Goal: Transaction & Acquisition: Purchase product/service

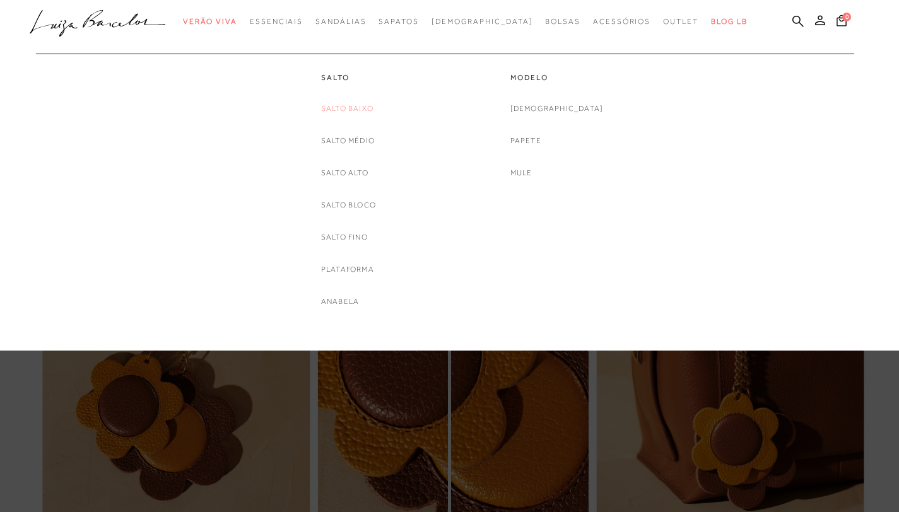
click at [356, 108] on link "Salto Baixo" at bounding box center [347, 108] width 52 height 13
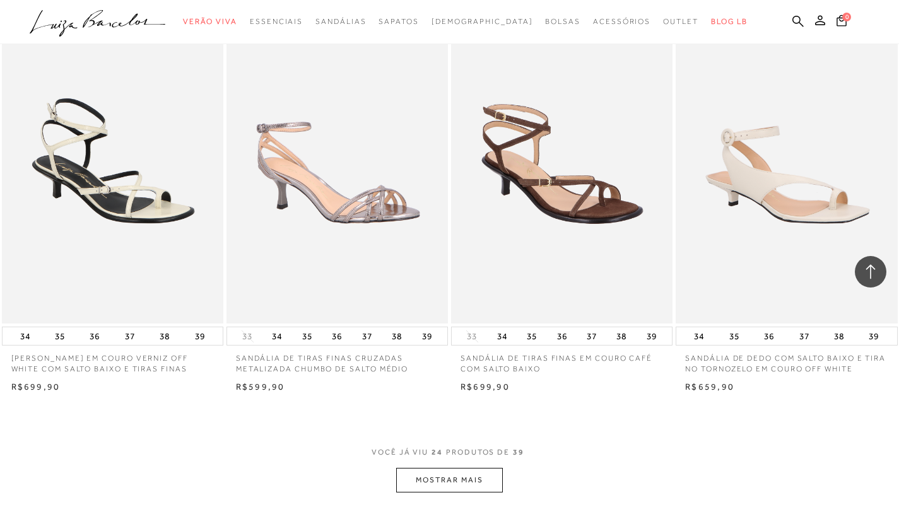
scroll to position [2195, 0]
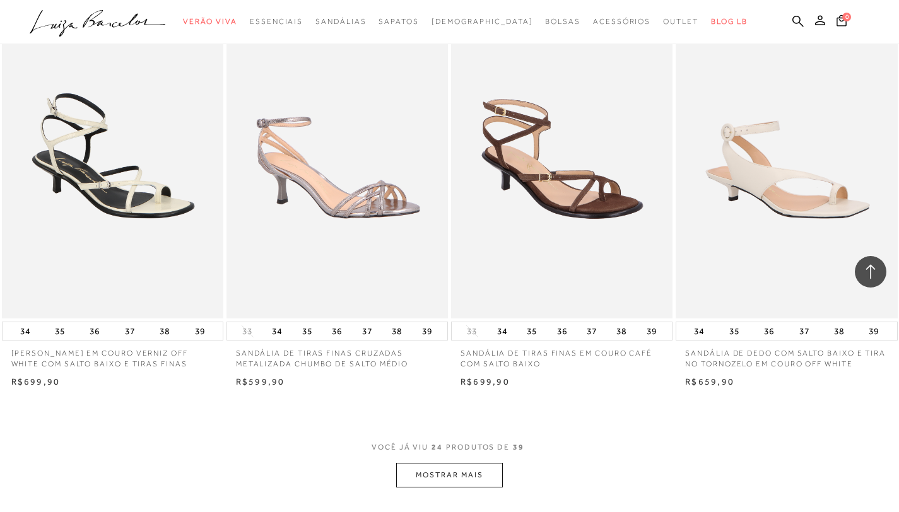
click at [429, 471] on button "MOSTRAR MAIS" at bounding box center [449, 475] width 106 height 25
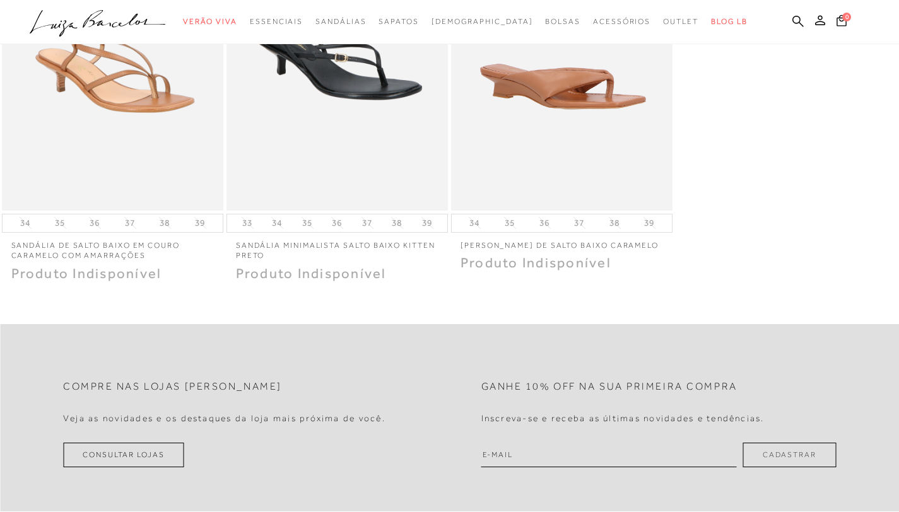
scroll to position [0, 0]
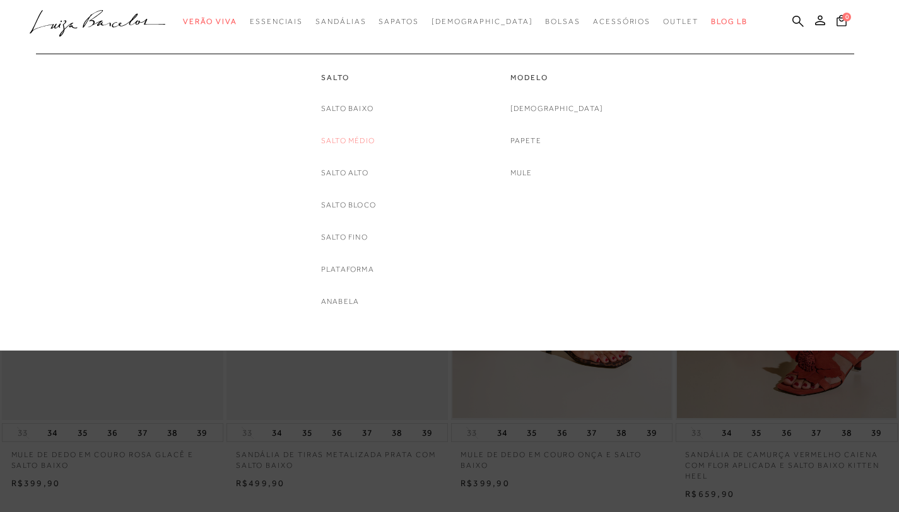
click at [357, 137] on link "Salto Médio" at bounding box center [348, 140] width 54 height 13
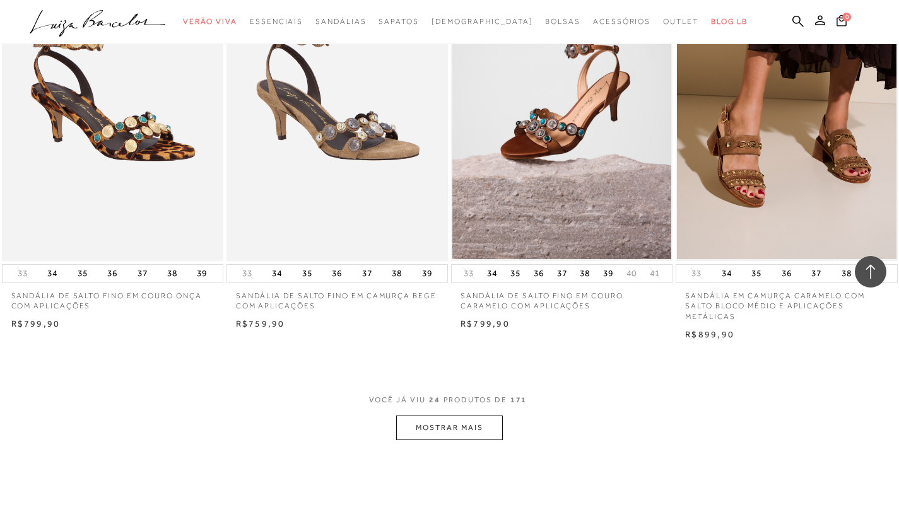
scroll to position [2245, 0]
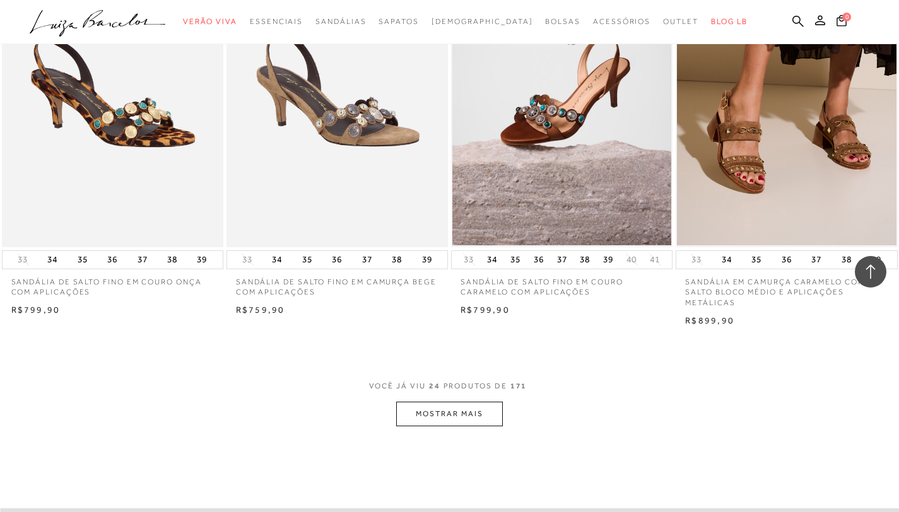
click at [462, 426] on button "MOSTRAR MAIS" at bounding box center [449, 414] width 106 height 25
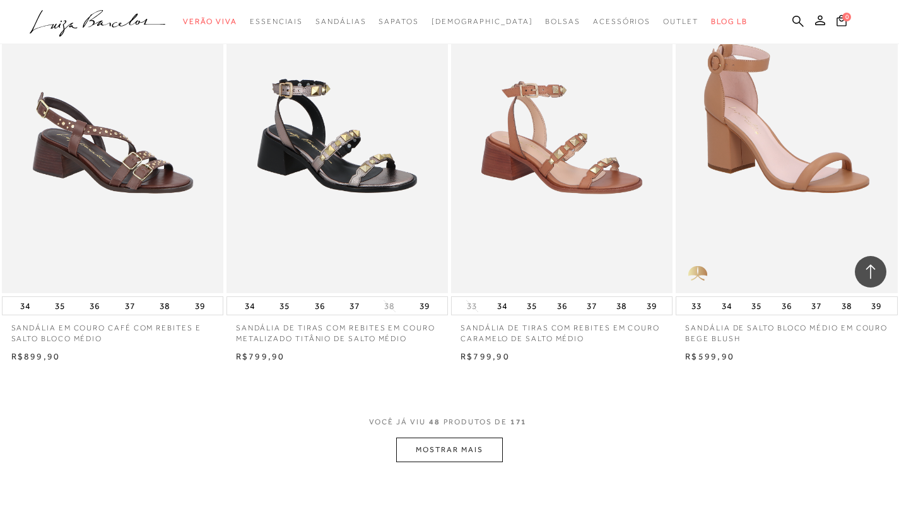
scroll to position [4743, 0]
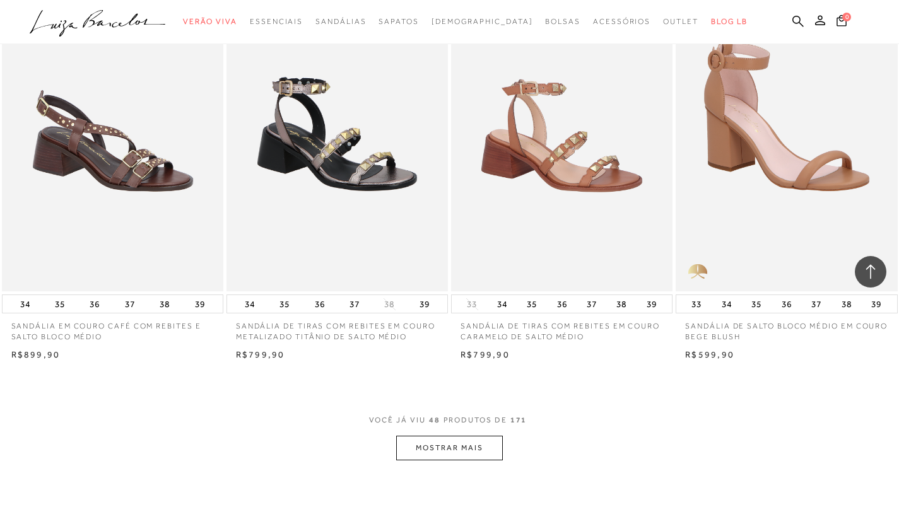
click at [462, 460] on button "MOSTRAR MAIS" at bounding box center [449, 448] width 106 height 25
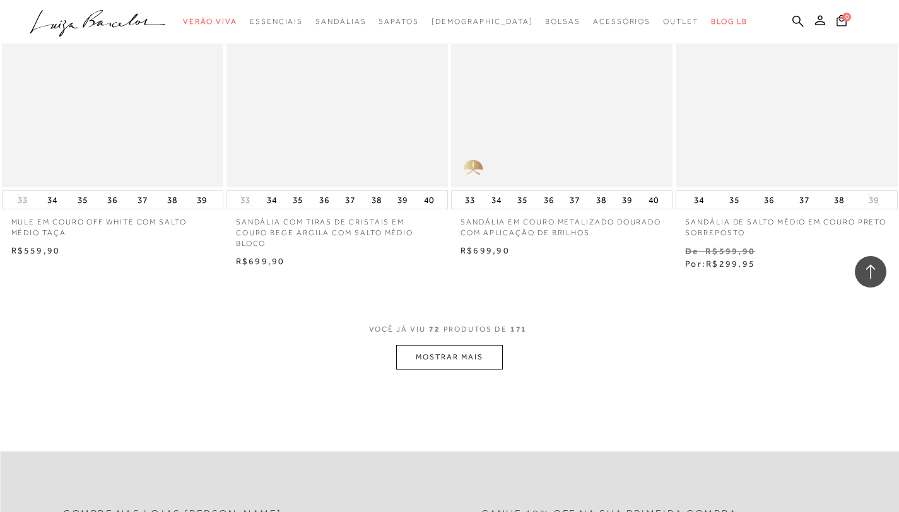
scroll to position [7416, 0]
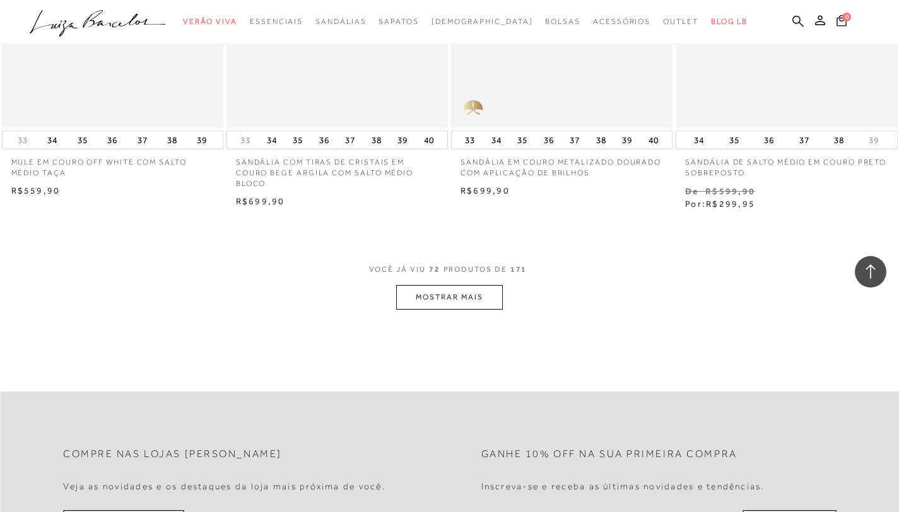
click at [484, 310] on button "MOSTRAR MAIS" at bounding box center [449, 297] width 106 height 25
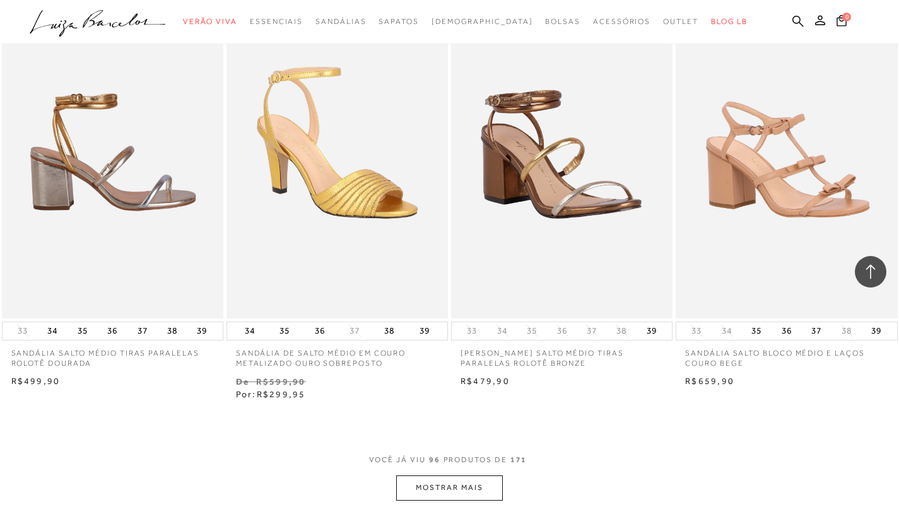
scroll to position [9788, 0]
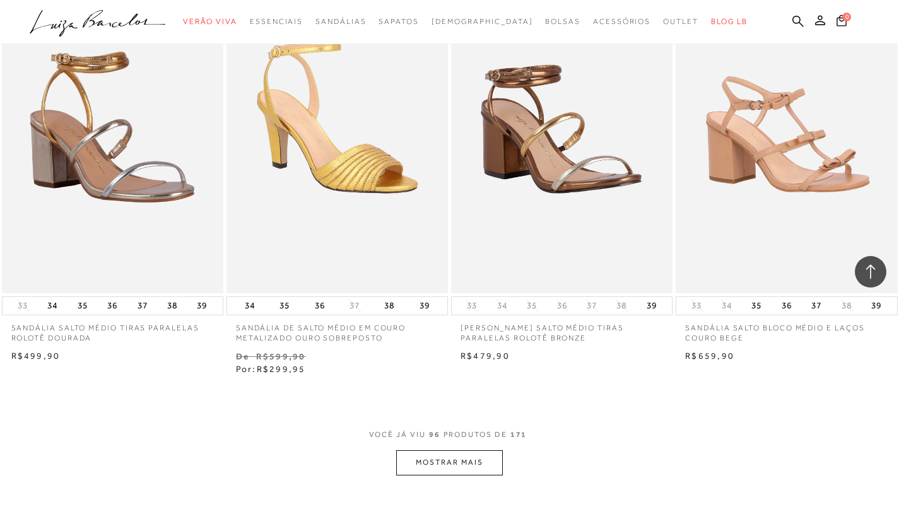
click at [465, 475] on button "MOSTRAR MAIS" at bounding box center [449, 462] width 106 height 25
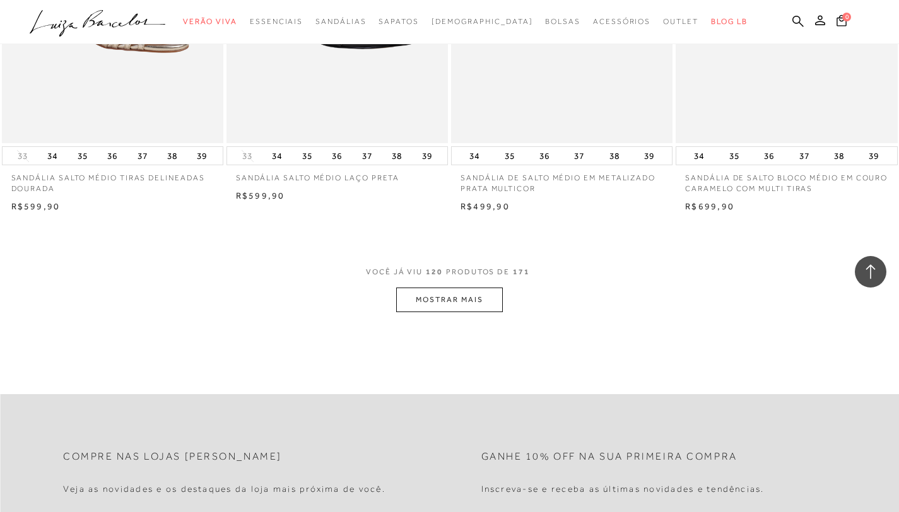
scroll to position [12487, 0]
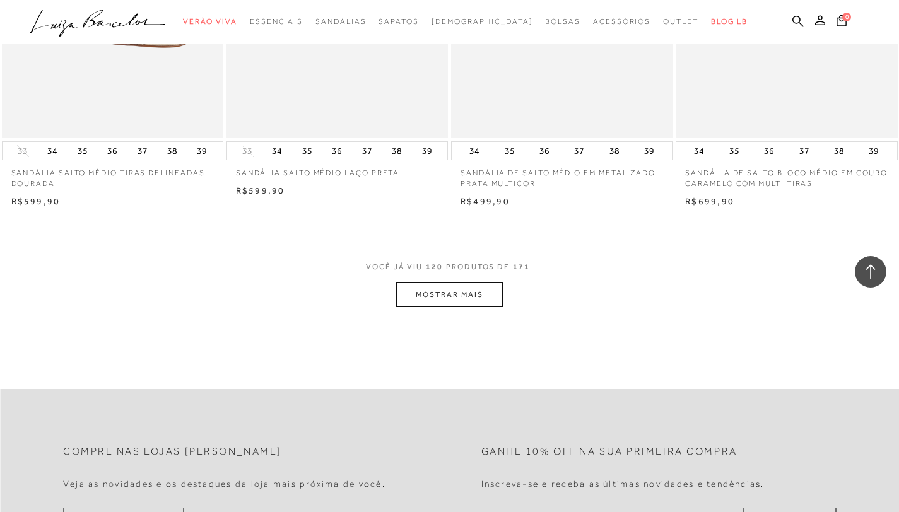
click at [468, 307] on button "MOSTRAR MAIS" at bounding box center [449, 295] width 106 height 25
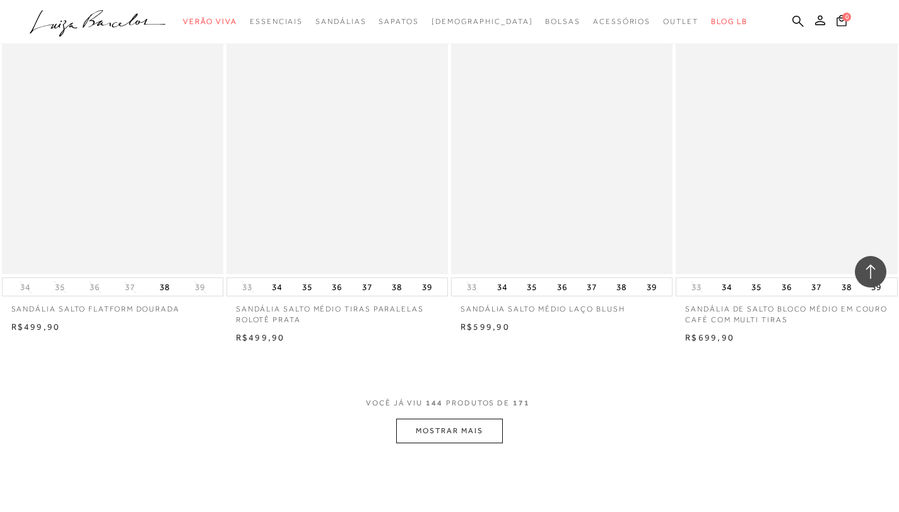
scroll to position [14883, 0]
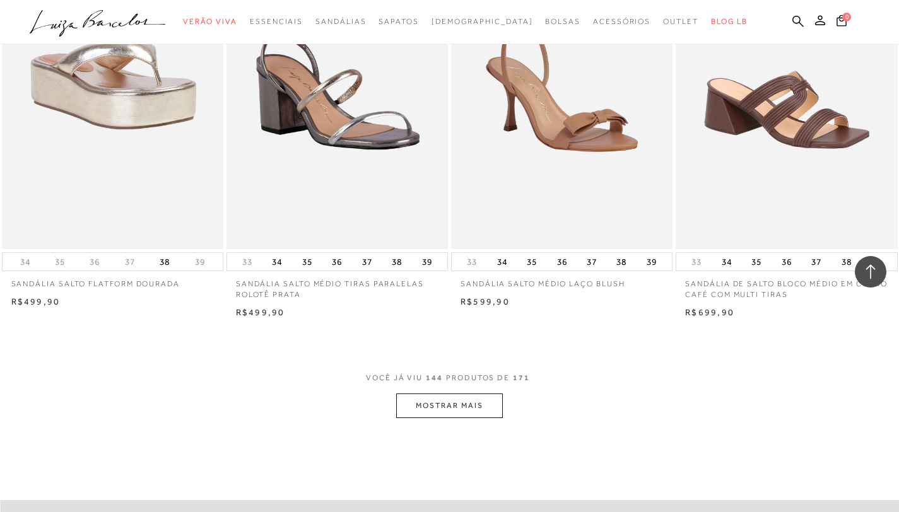
click at [451, 418] on button "MOSTRAR MAIS" at bounding box center [449, 406] width 106 height 25
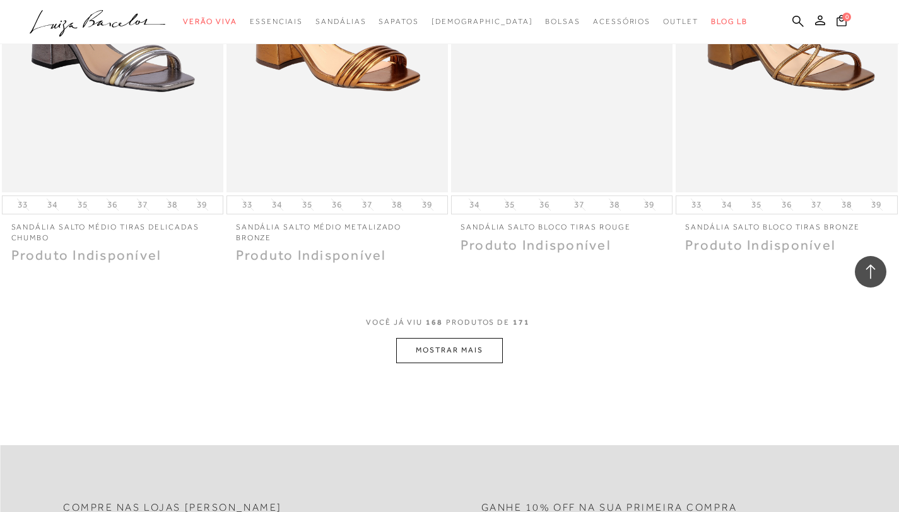
scroll to position [17431, 0]
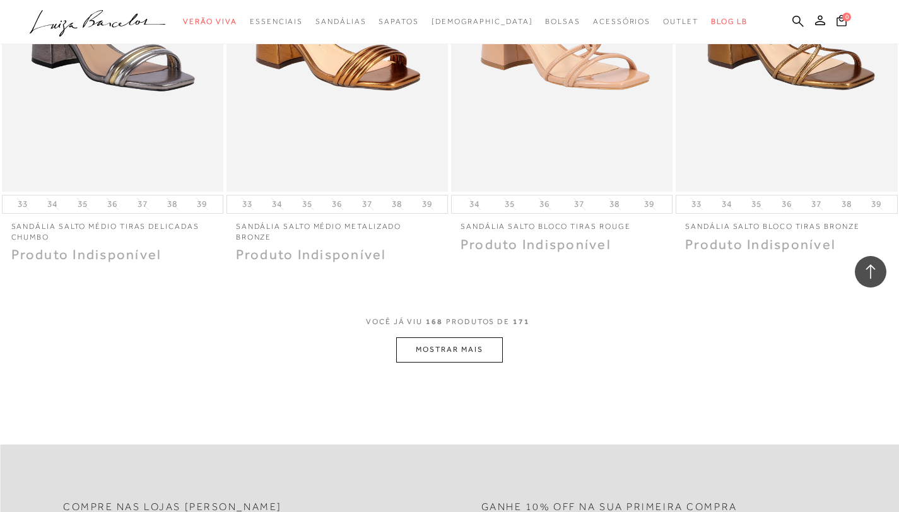
click at [421, 362] on button "MOSTRAR MAIS" at bounding box center [449, 349] width 106 height 25
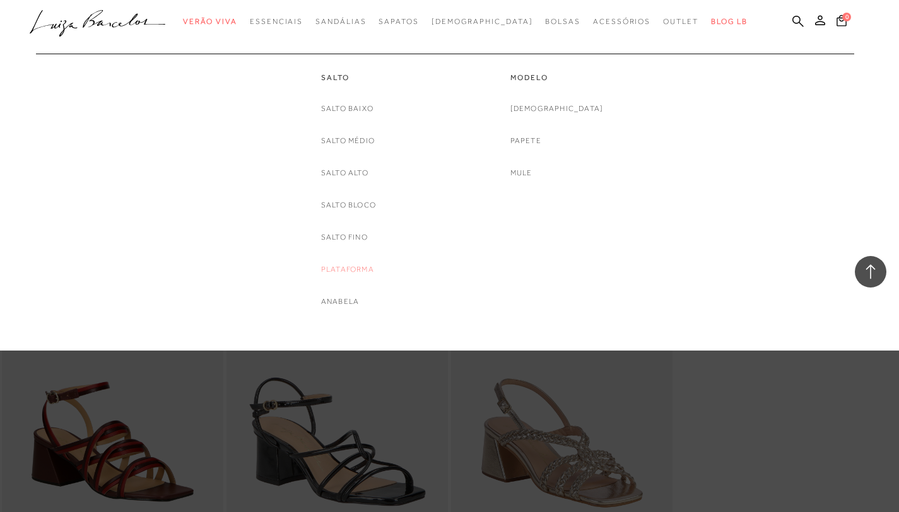
scroll to position [17784, 0]
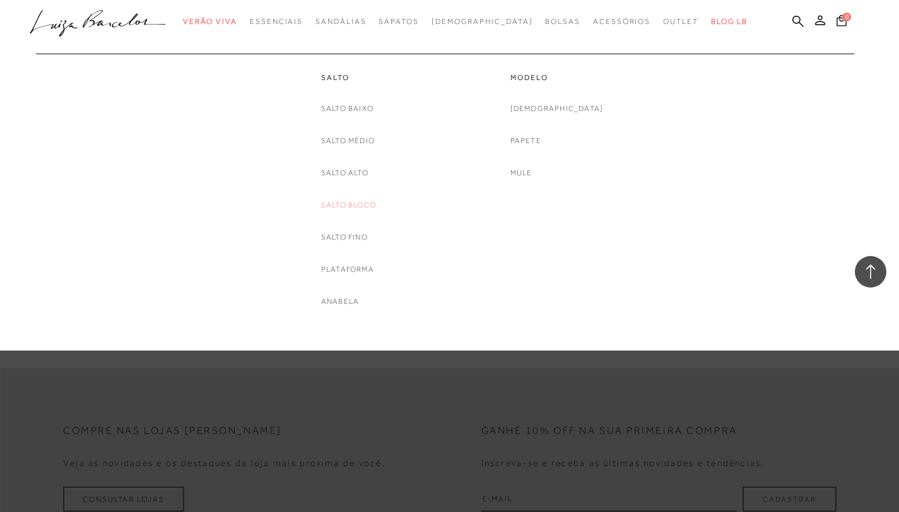
click at [353, 208] on link "Salto Bloco" at bounding box center [348, 205] width 55 height 13
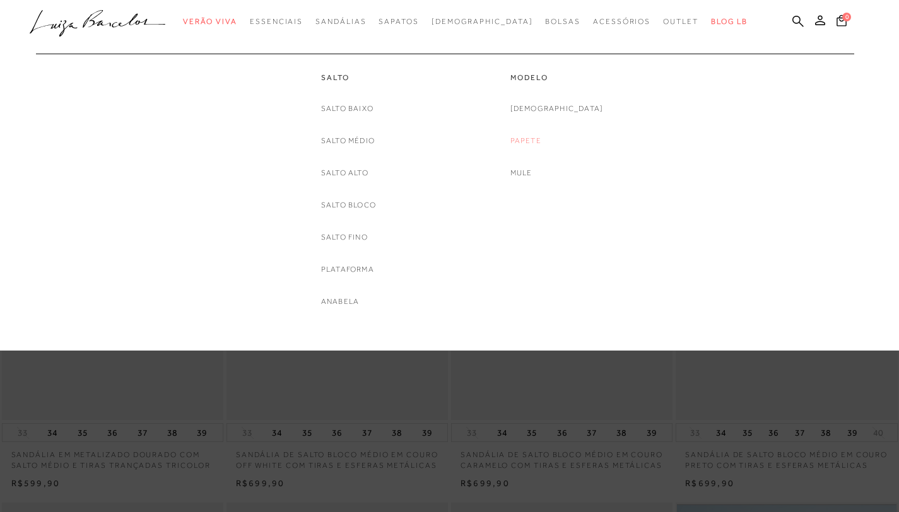
click at [541, 136] on link "Papete" at bounding box center [525, 140] width 31 height 13
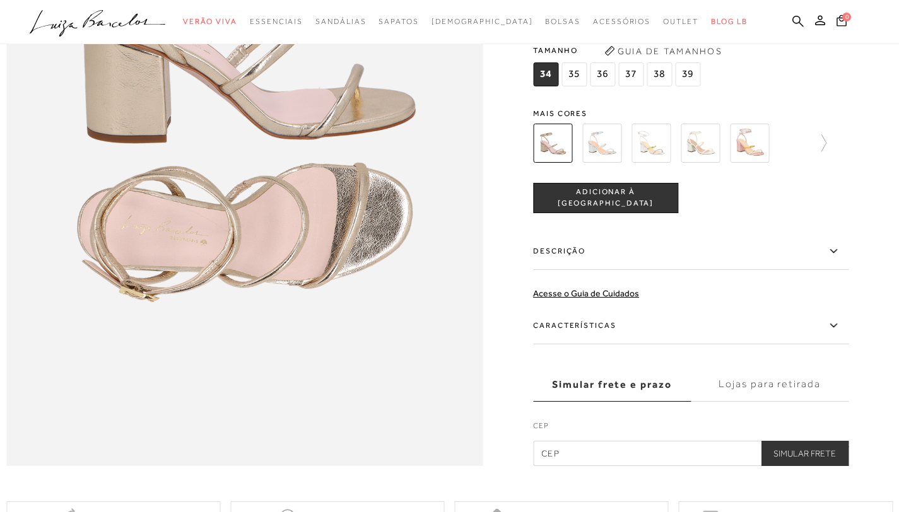
scroll to position [933, 0]
click at [642, 271] on label "Descrição" at bounding box center [690, 252] width 315 height 37
click at [0, 0] on input "Descrição" at bounding box center [0, 0] width 0 height 0
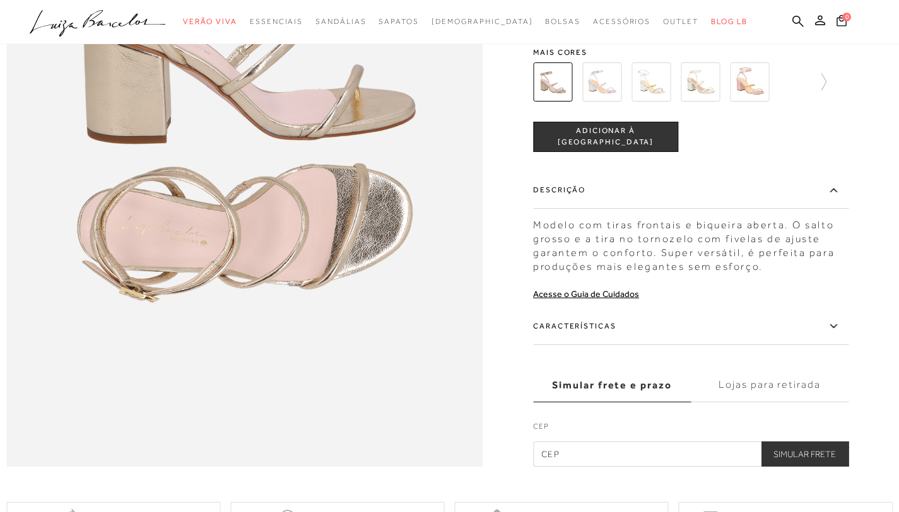
click at [621, 345] on label "Características" at bounding box center [690, 326] width 315 height 37
click at [0, 0] on input "Características" at bounding box center [0, 0] width 0 height 0
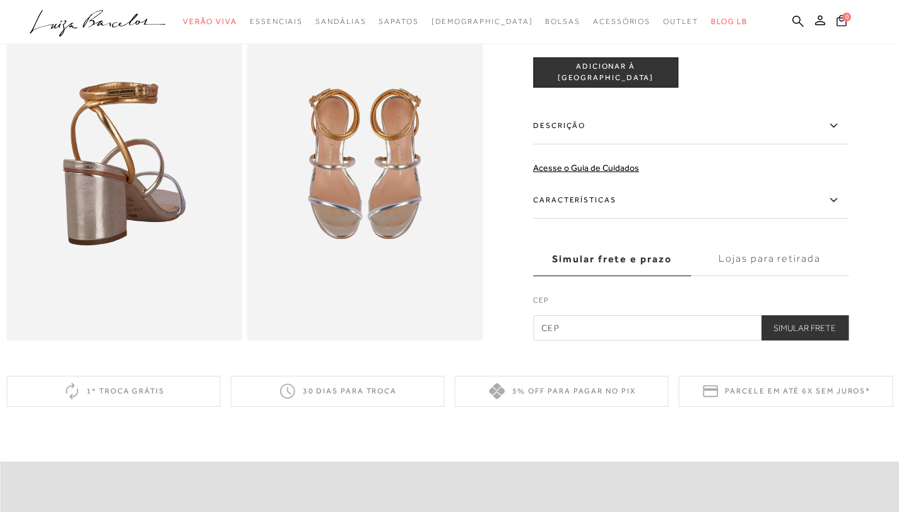
scroll to position [479, 0]
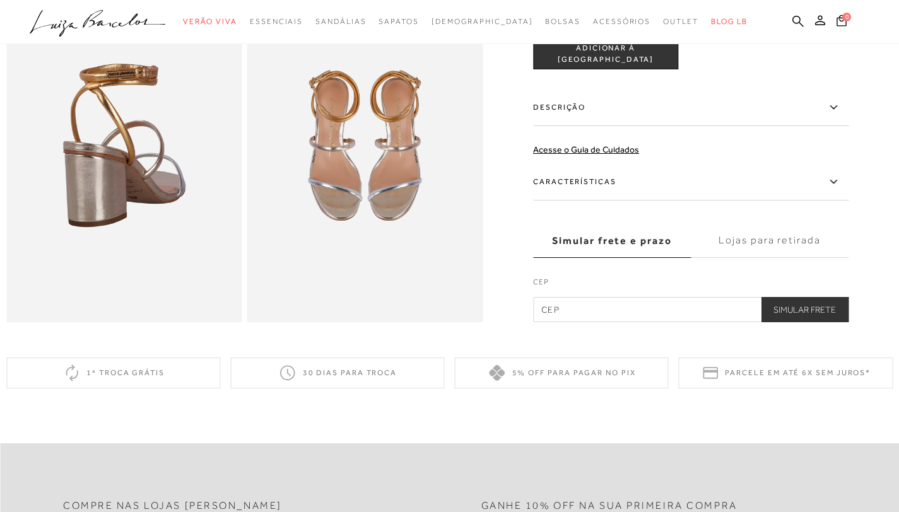
click at [580, 200] on label "Características" at bounding box center [690, 181] width 315 height 37
click at [0, 0] on input "Características" at bounding box center [0, 0] width 0 height 0
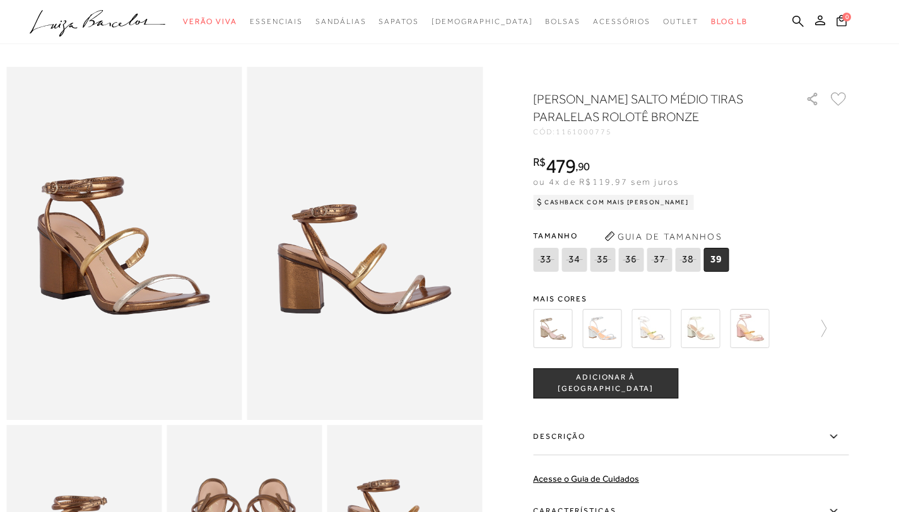
scroll to position [25, 0]
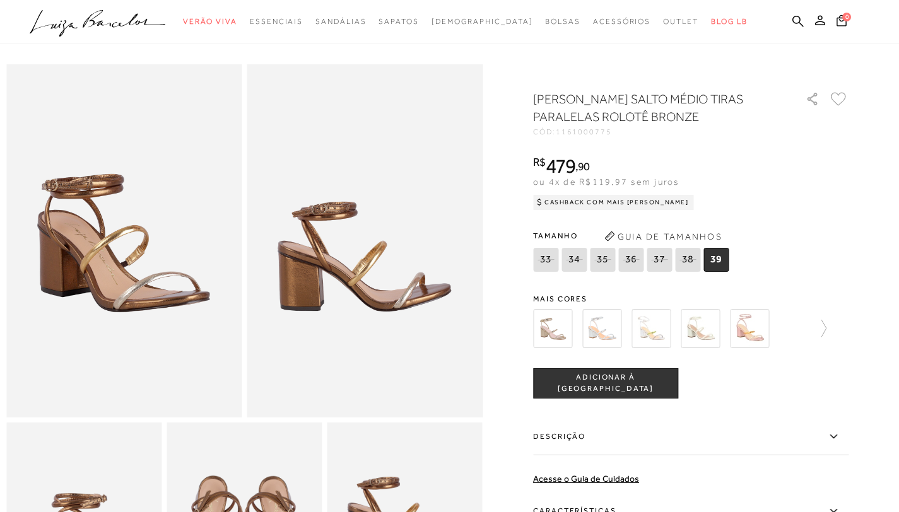
click at [764, 327] on img at bounding box center [749, 328] width 39 height 39
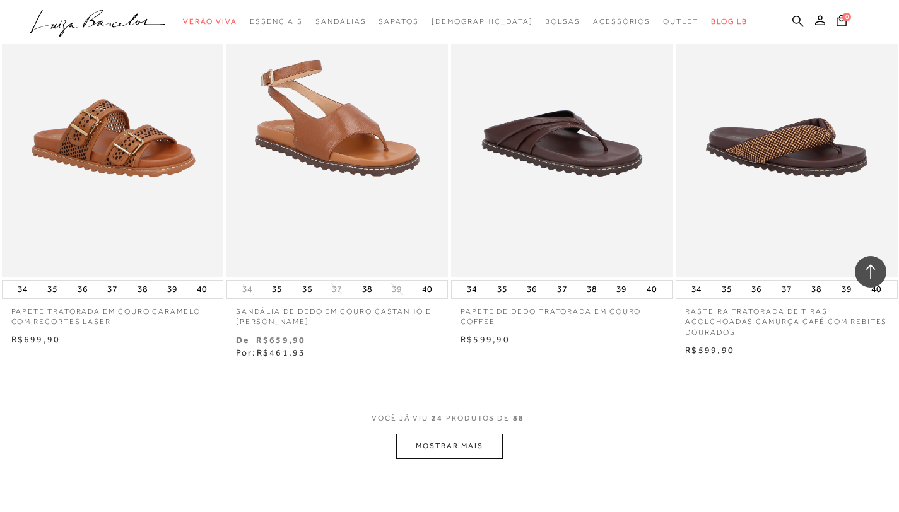
scroll to position [2176, 0]
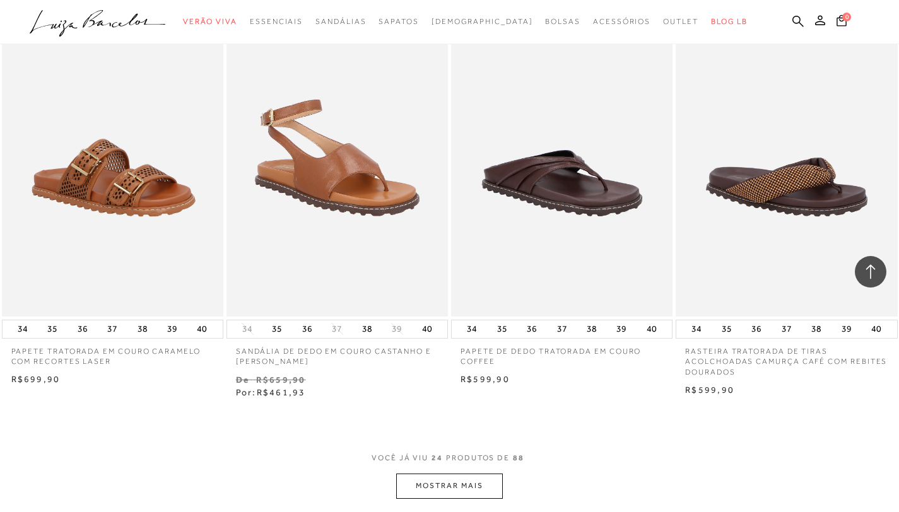
click at [419, 482] on button "MOSTRAR MAIS" at bounding box center [449, 486] width 106 height 25
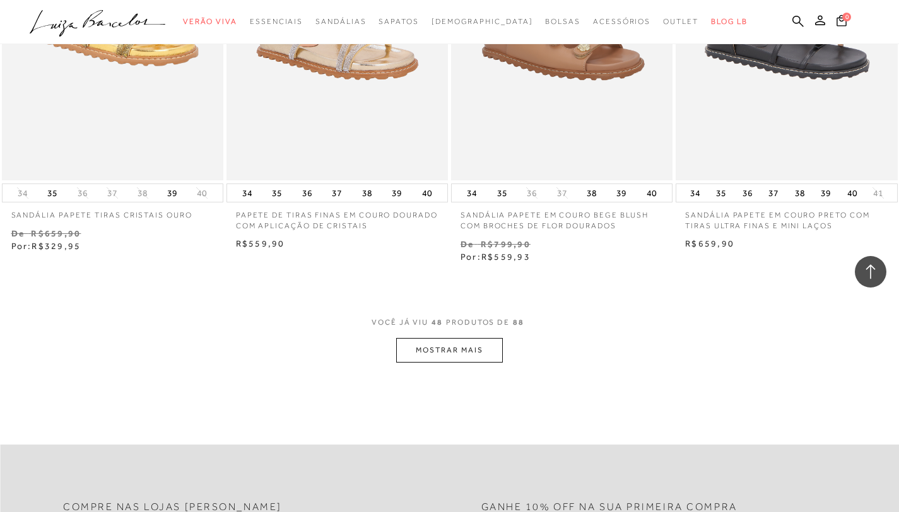
scroll to position [4850, 0]
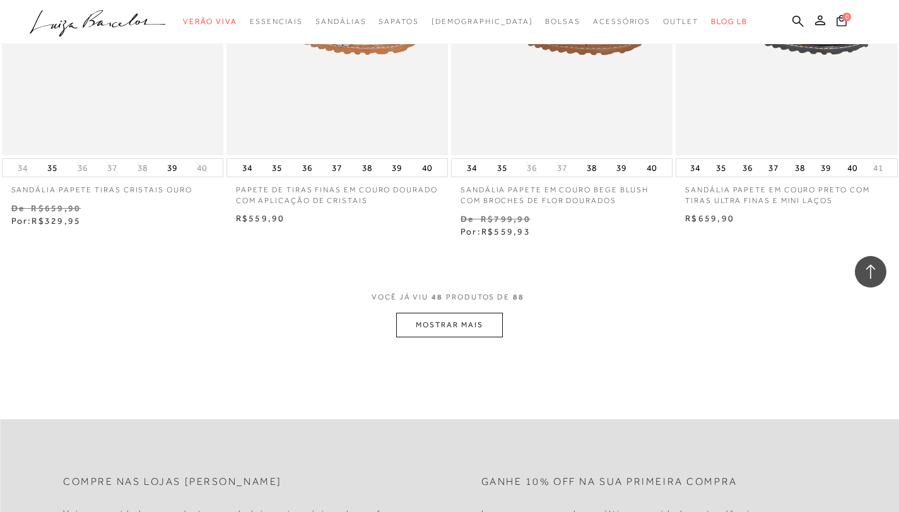
click at [464, 322] on button "MOSTRAR MAIS" at bounding box center [449, 325] width 106 height 25
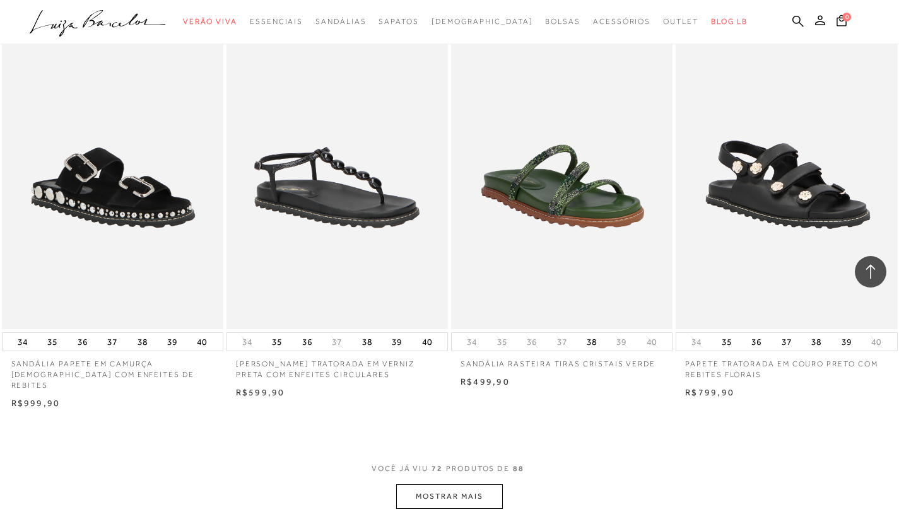
scroll to position [7215, 0]
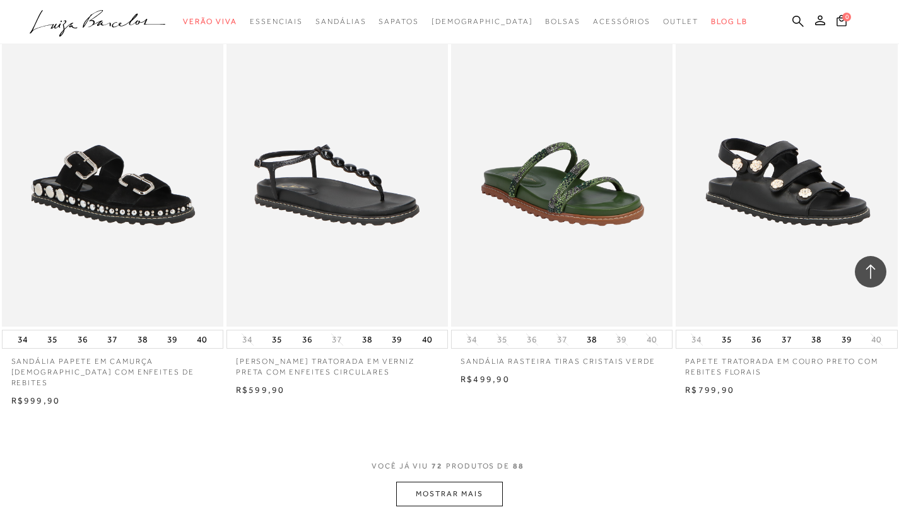
click at [452, 482] on button "MOSTRAR MAIS" at bounding box center [449, 494] width 106 height 25
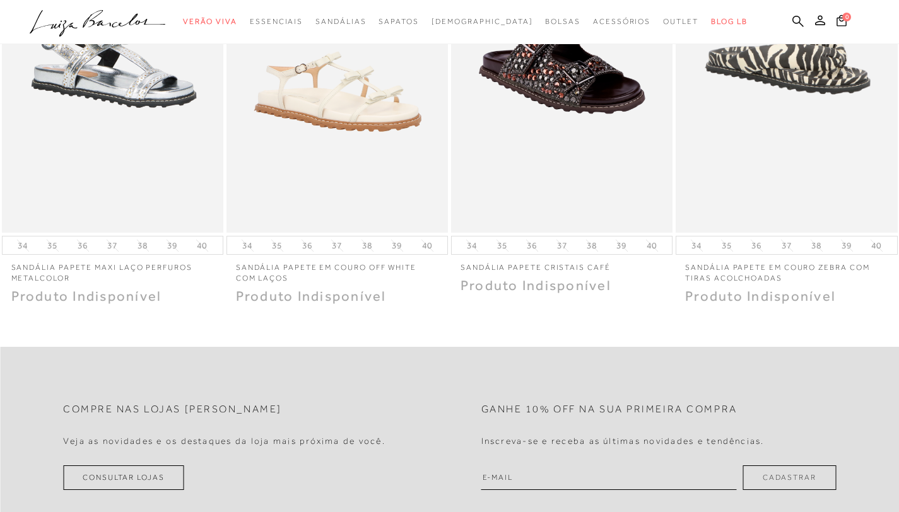
scroll to position [0, 0]
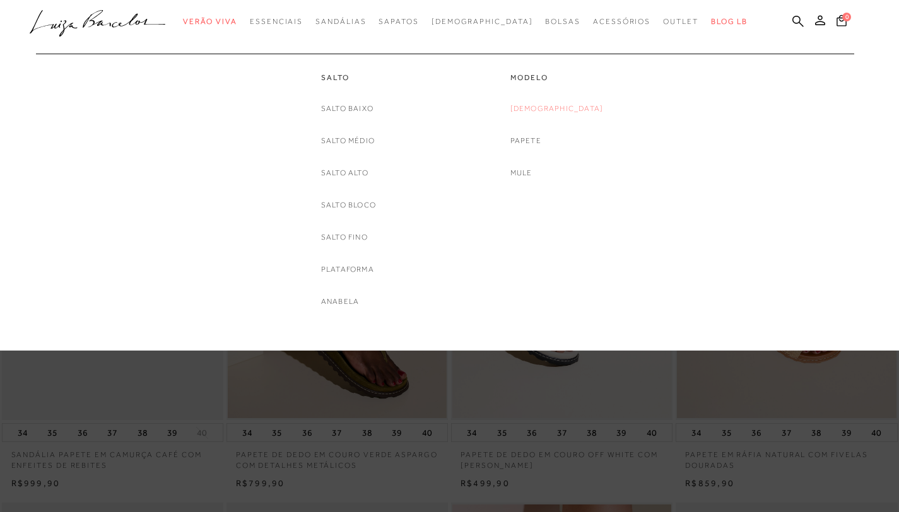
click at [559, 106] on link "Rasteira" at bounding box center [556, 108] width 93 height 13
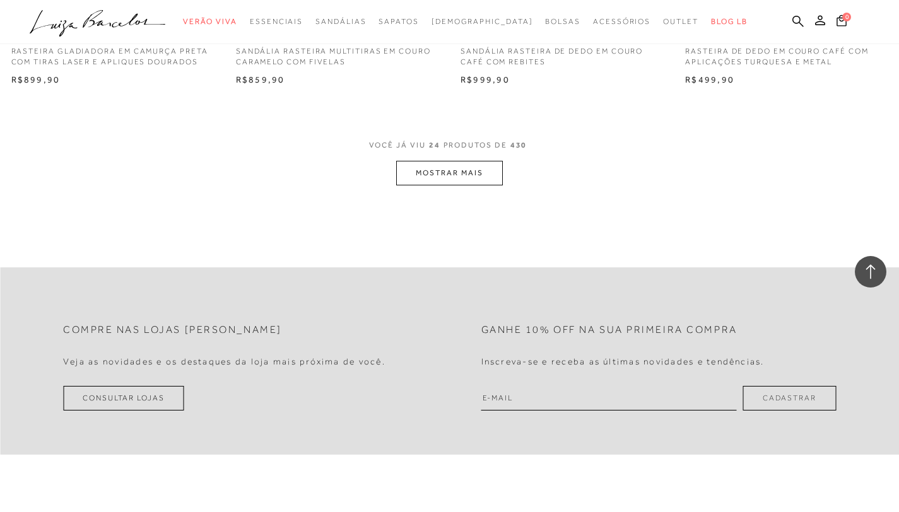
scroll to position [2497, 0]
click at [469, 168] on button "MOSTRAR MAIS" at bounding box center [449, 172] width 106 height 25
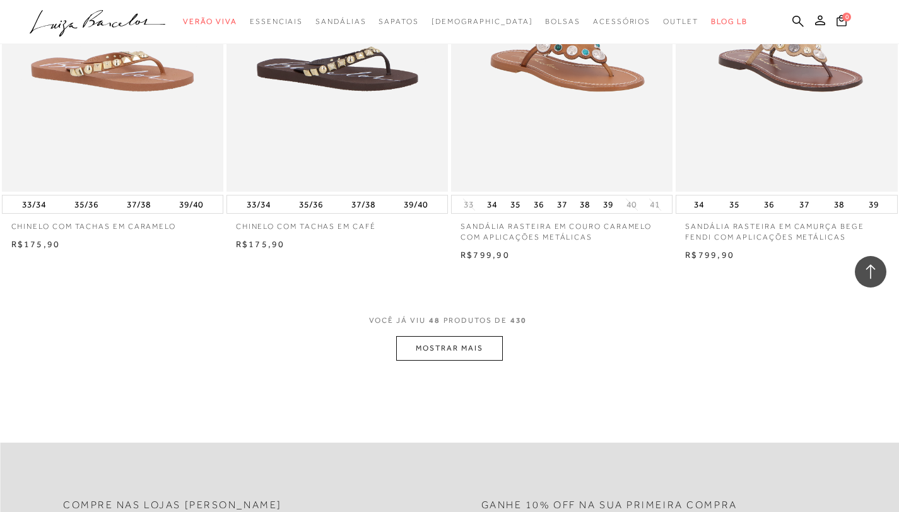
scroll to position [4843, 0]
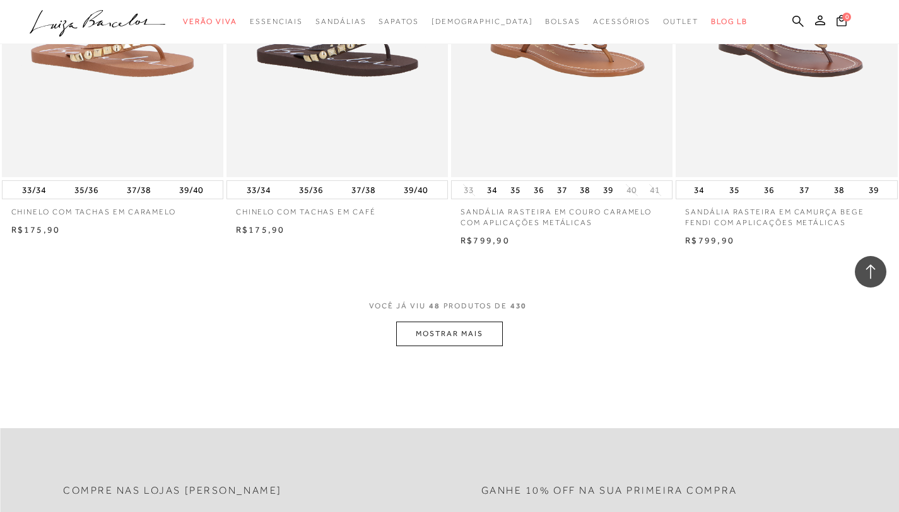
click at [429, 332] on button "MOSTRAR MAIS" at bounding box center [449, 334] width 106 height 25
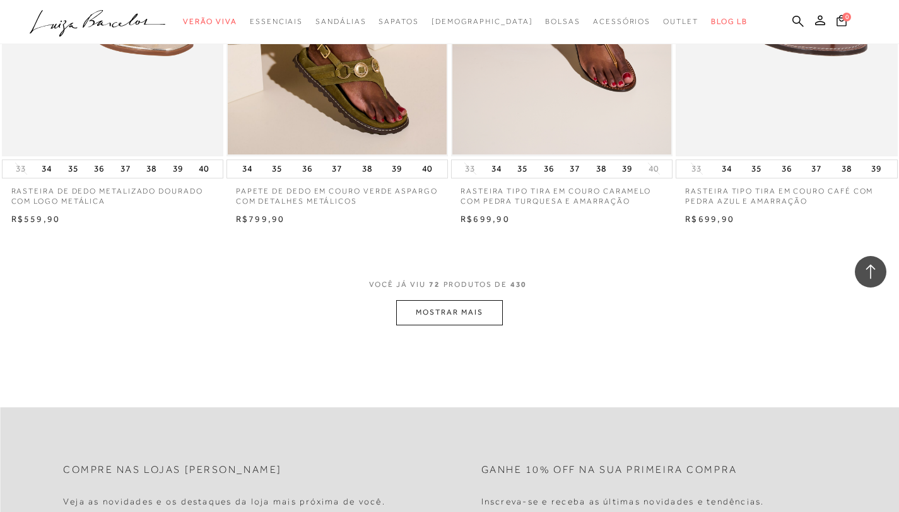
scroll to position [7366, 0]
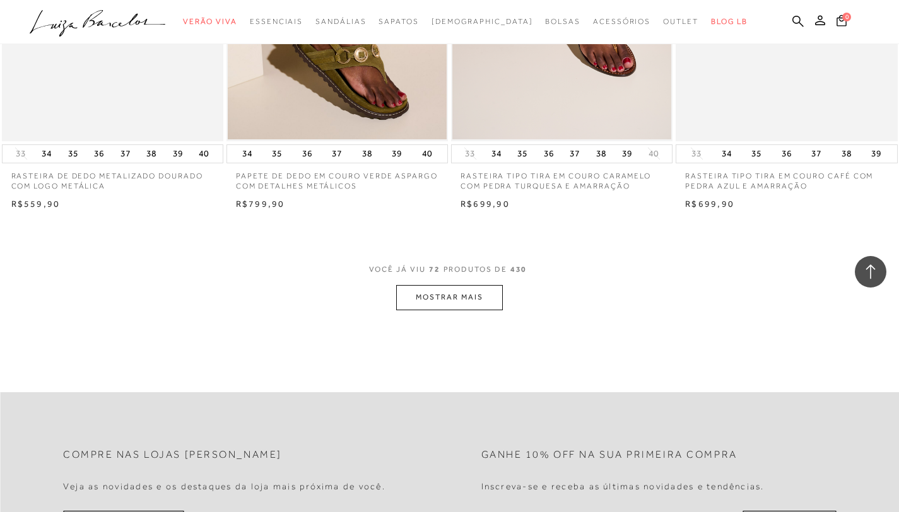
click at [465, 300] on button "MOSTRAR MAIS" at bounding box center [449, 297] width 106 height 25
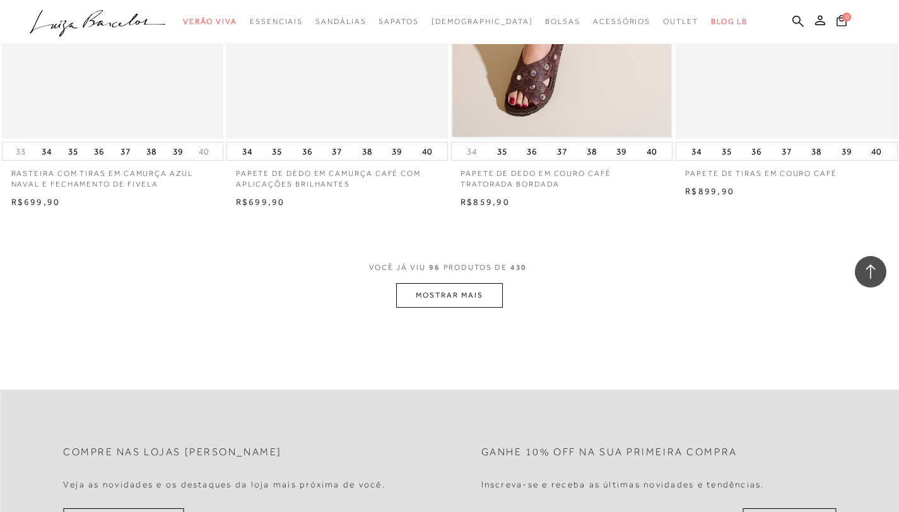
scroll to position [9889, 0]
click at [438, 301] on button "MOSTRAR MAIS" at bounding box center [449, 293] width 106 height 25
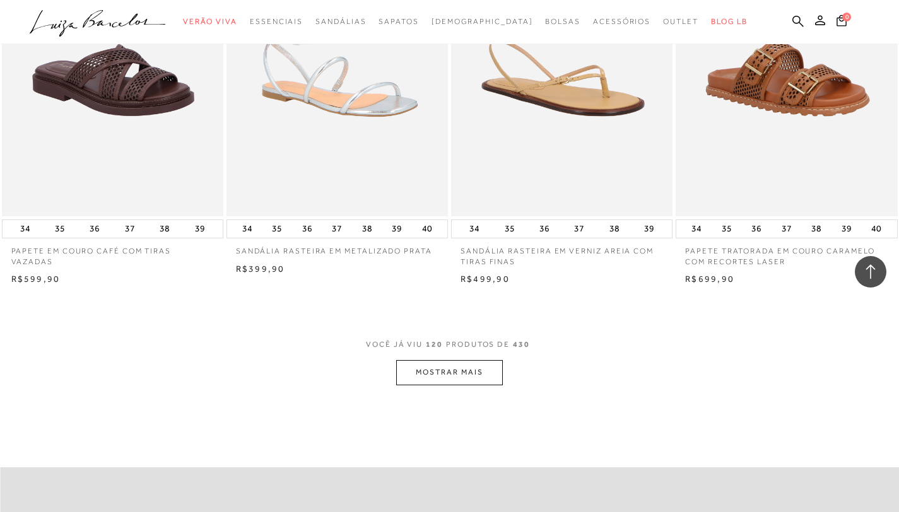
scroll to position [12386, 0]
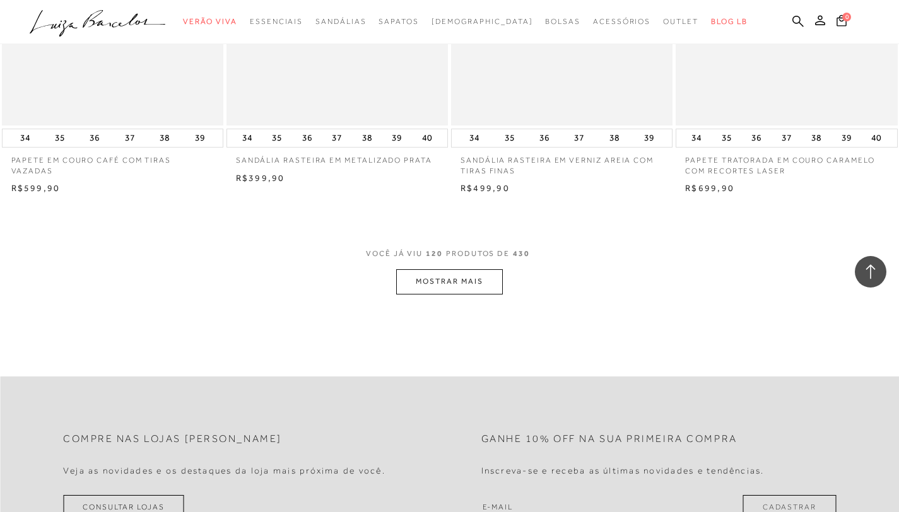
click at [436, 287] on button "MOSTRAR MAIS" at bounding box center [449, 281] width 106 height 25
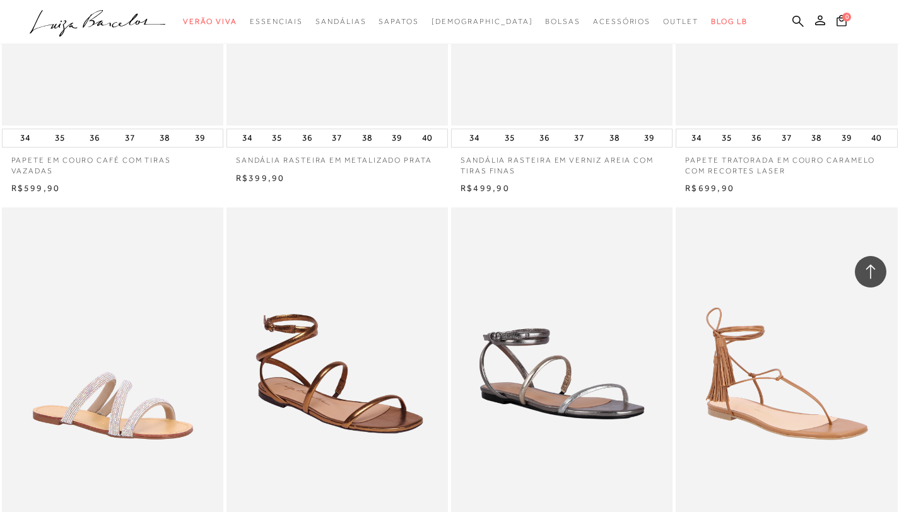
scroll to position [14085, 0]
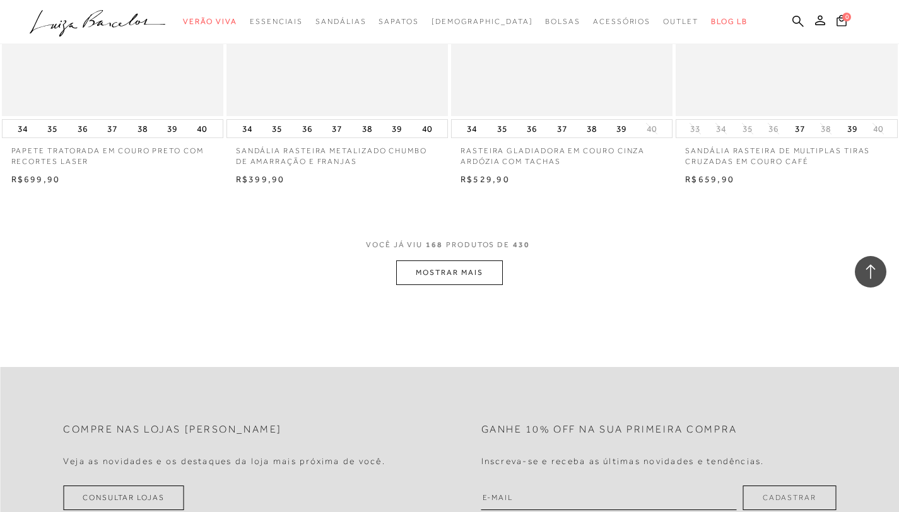
scroll to position [17431, 0]
click at [444, 272] on button "MOSTRAR MAIS" at bounding box center [449, 270] width 106 height 25
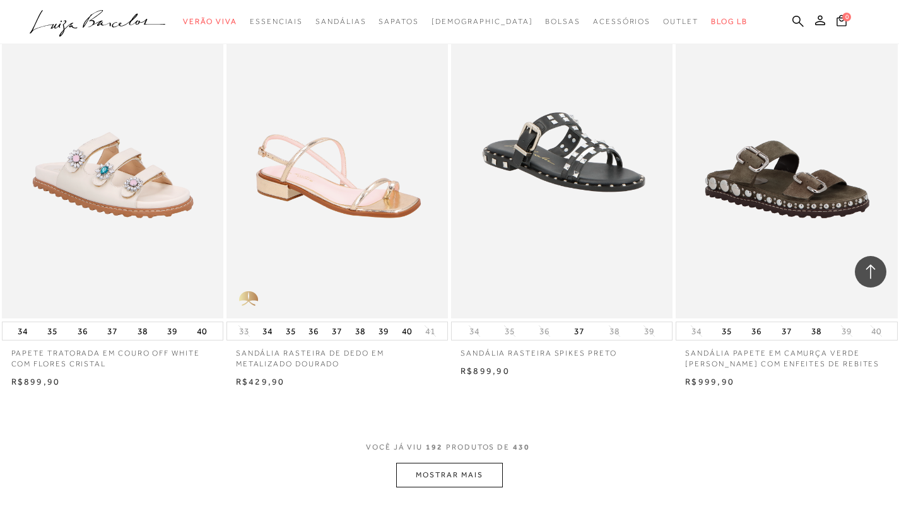
scroll to position [19803, 0]
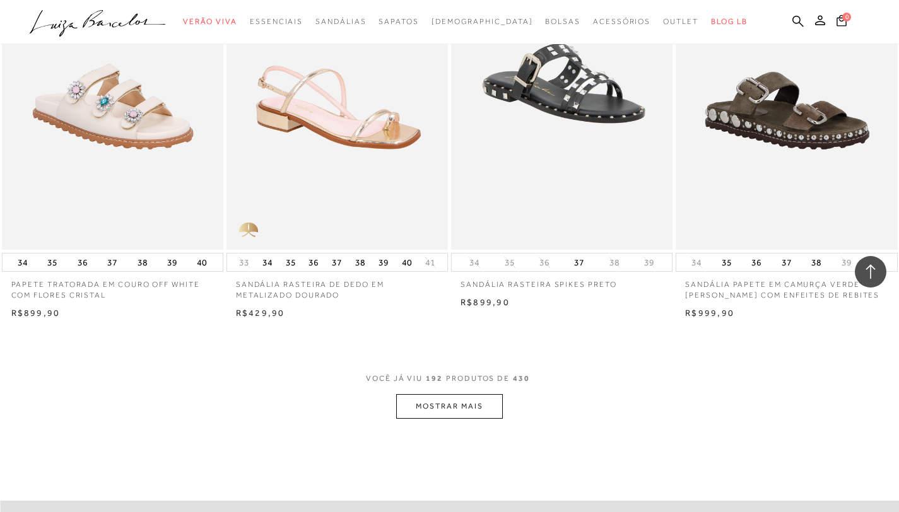
click at [444, 410] on button "MOSTRAR MAIS" at bounding box center [449, 406] width 106 height 25
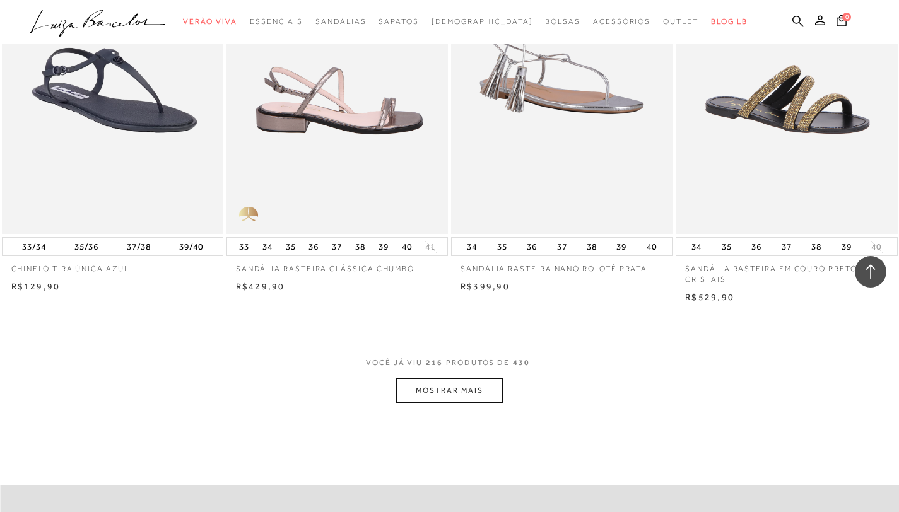
scroll to position [22325, 0]
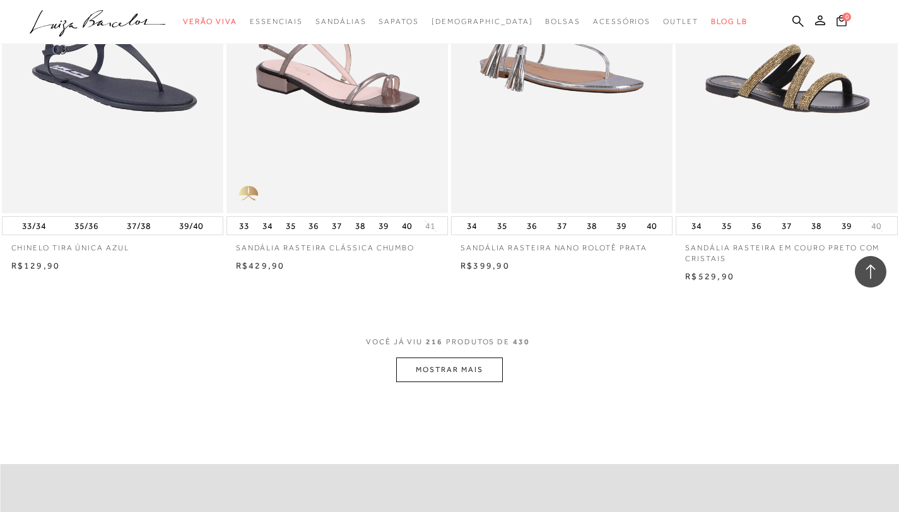
click at [432, 366] on button "MOSTRAR MAIS" at bounding box center [449, 370] width 106 height 25
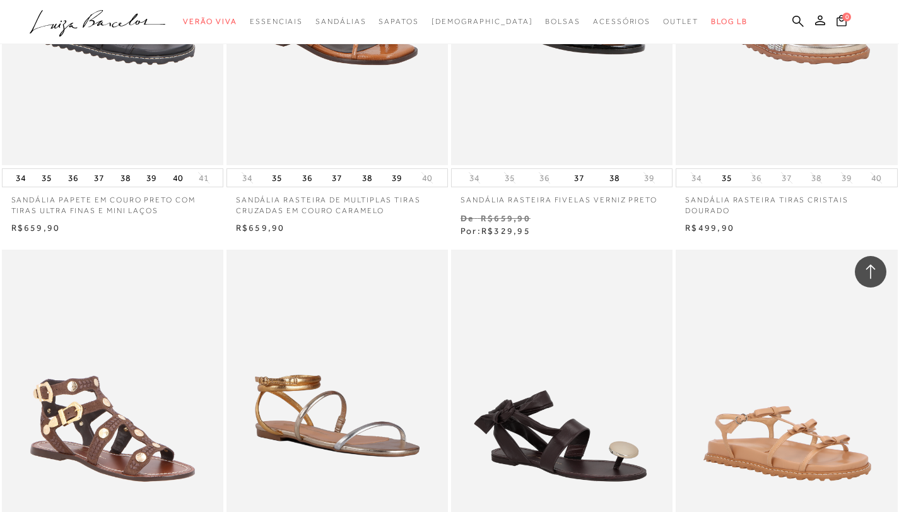
scroll to position [27145, 0]
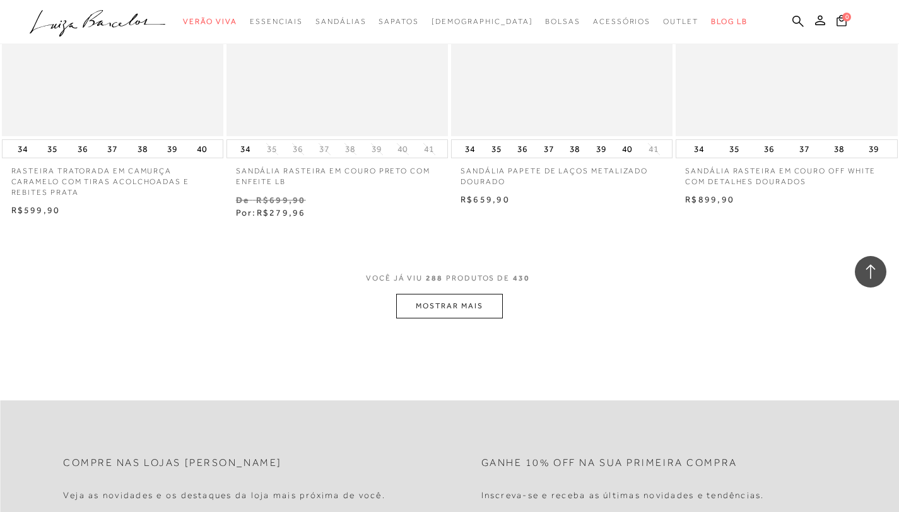
scroll to position [29927, 0]
click at [447, 303] on button "MOSTRAR MAIS" at bounding box center [449, 303] width 106 height 25
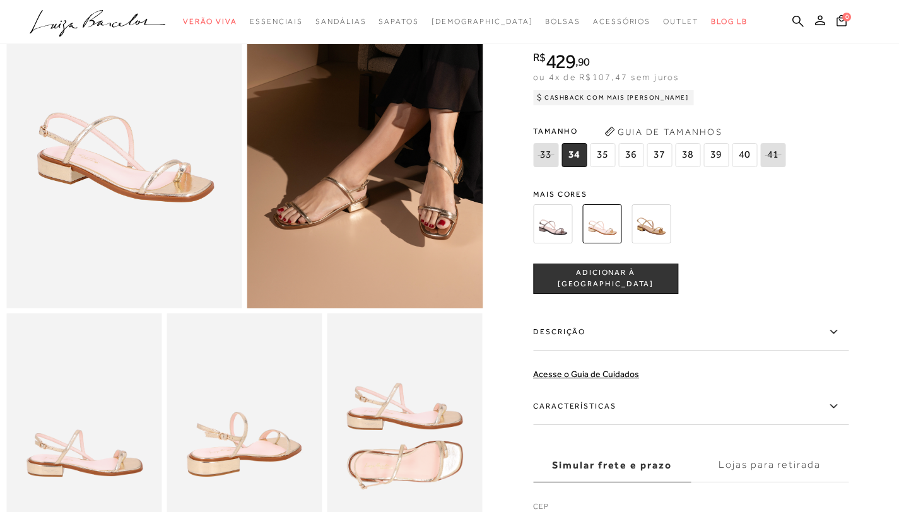
scroll to position [126, 0]
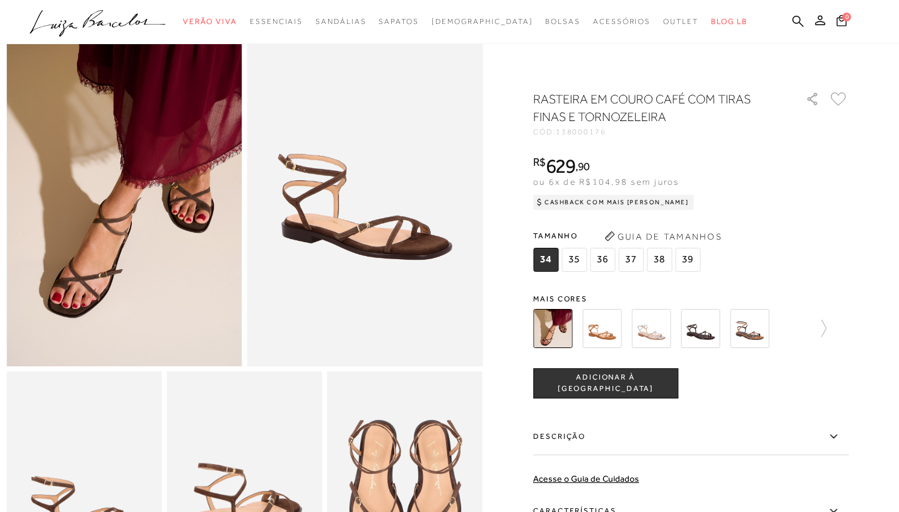
scroll to position [76, 0]
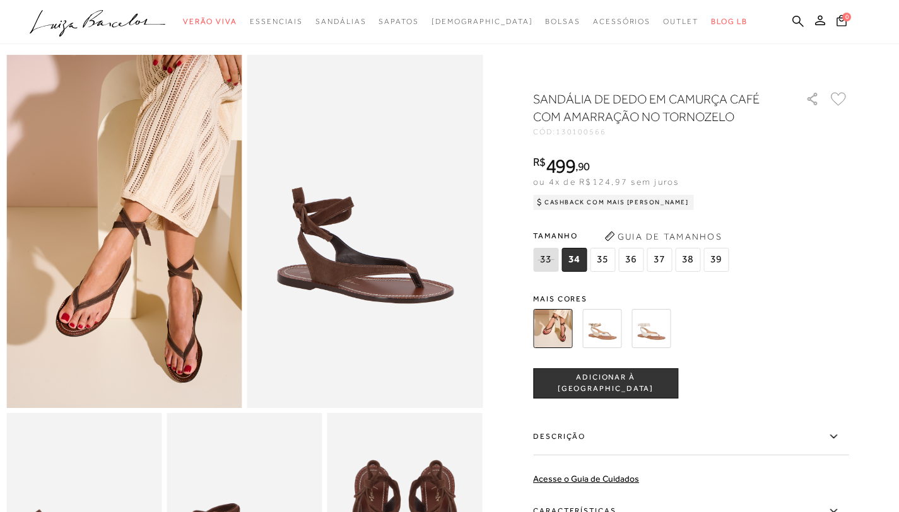
scroll to position [25, 0]
